Goal: Information Seeking & Learning: Check status

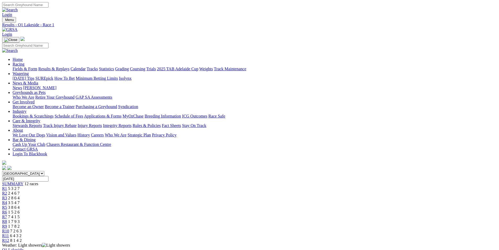
click at [48, 176] on input "Friday, 1 Aug 2025" at bounding box center [25, 179] width 46 height 6
type input "[DATE]"
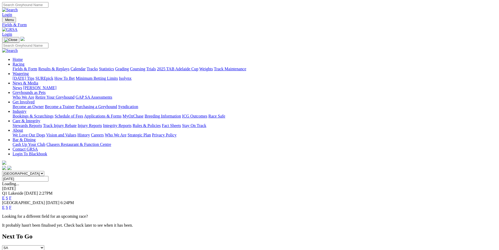
click at [69, 67] on link "Results & Replays" at bounding box center [53, 69] width 31 height 4
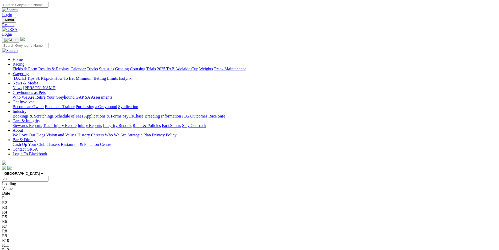
click at [44, 171] on select "South Australia New South Wales Northern Territory Queensland Tasmania Victoria…" at bounding box center [23, 173] width 42 height 5
select select "QLD"
click at [44, 171] on select "South Australia New South Wales Northern Territory Queensland Tasmania Victoria…" at bounding box center [23, 173] width 42 height 5
click at [48, 176] on input "Select date" at bounding box center [25, 179] width 46 height 6
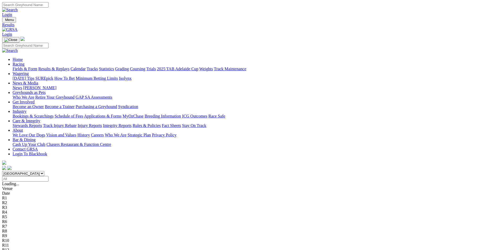
type input "[DATE]"
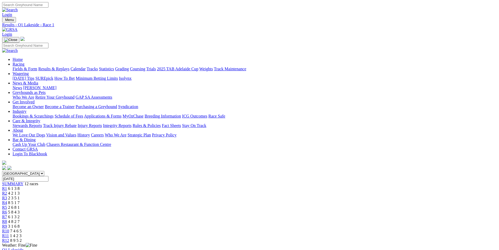
click at [7, 195] on link "R3" at bounding box center [4, 197] width 5 height 4
